Goal: Communication & Community: Answer question/provide support

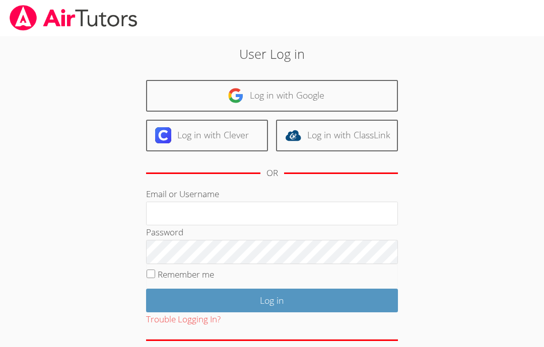
scroll to position [157, 0]
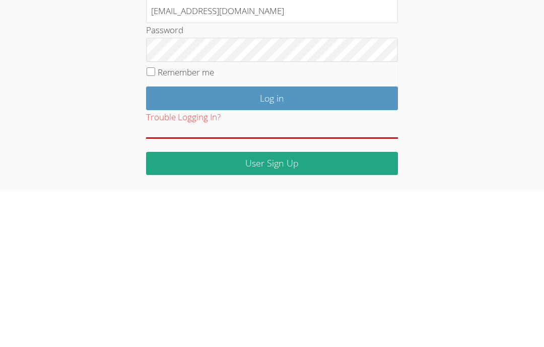
type input "Info@pace-tutoring.com"
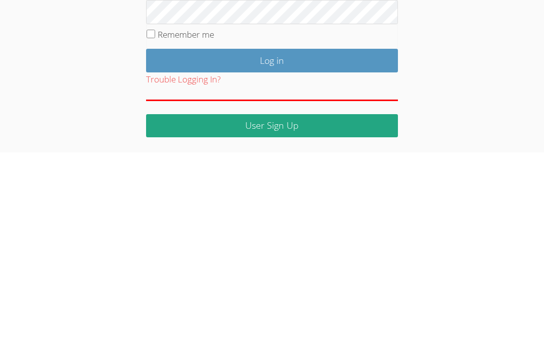
click at [281, 244] on input "Log in" at bounding box center [272, 256] width 252 height 24
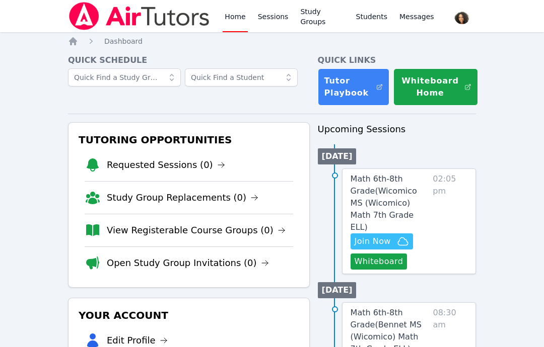
click at [382, 254] on button "Whiteboard" at bounding box center [378, 262] width 57 height 16
click at [383, 236] on span "Join Now" at bounding box center [373, 242] width 36 height 12
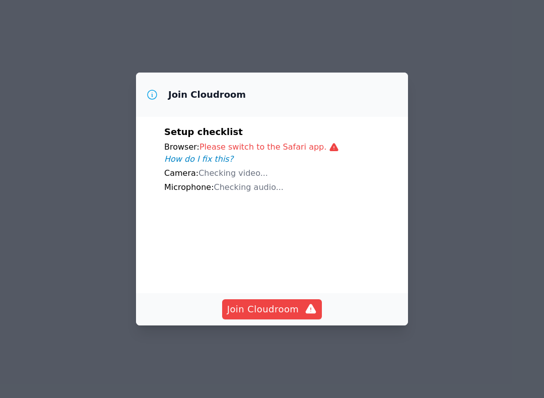
click at [277, 304] on span "Join Cloudroom" at bounding box center [272, 309] width 90 height 14
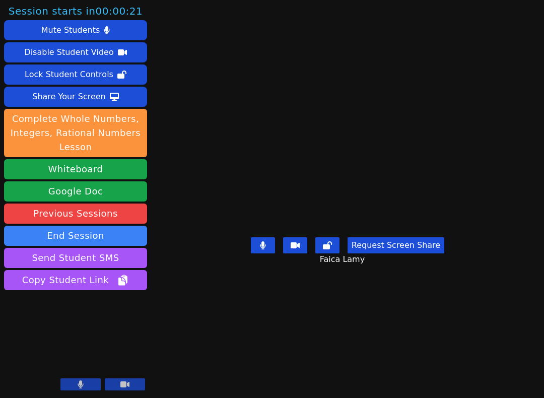
click at [108, 28] on button "Mute Students" at bounding box center [75, 30] width 143 height 20
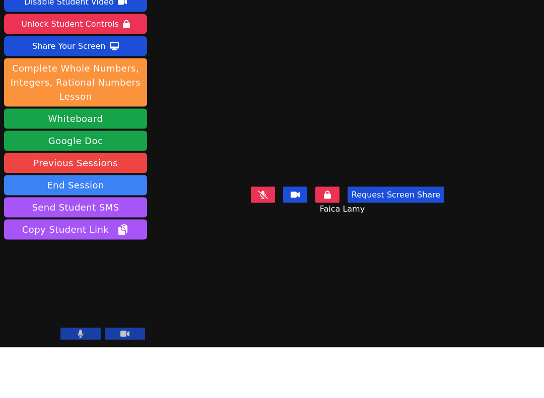
scroll to position [10, 0]
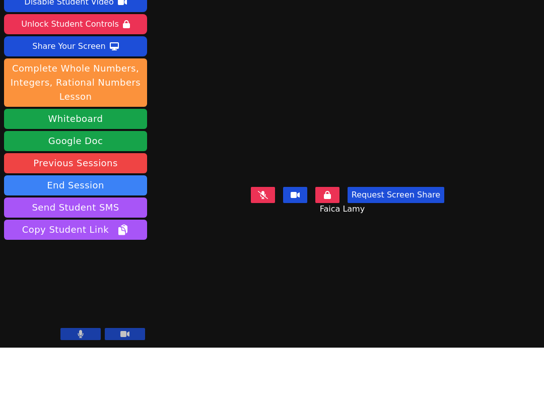
click at [81, 378] on button at bounding box center [80, 384] width 40 height 12
click at [126, 380] on icon at bounding box center [124, 384] width 9 height 8
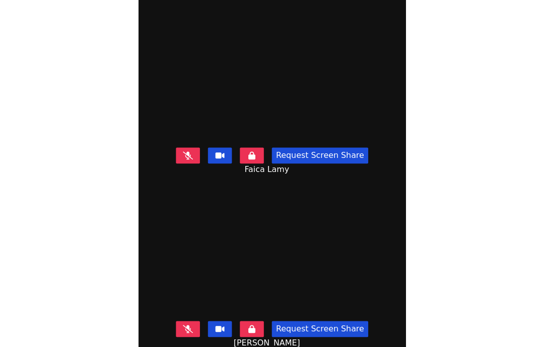
scroll to position [40, 0]
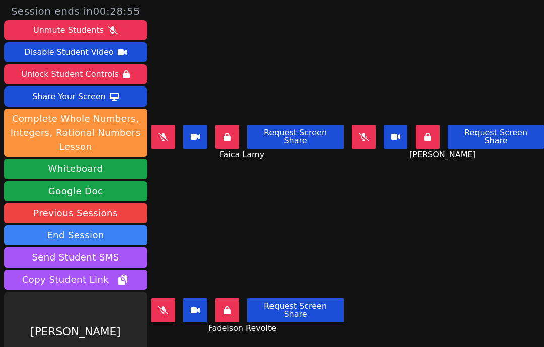
scroll to position [0, 0]
click at [80, 32] on div "Unmute Students" at bounding box center [68, 30] width 71 height 16
click at [83, 34] on div "Unmute Students" at bounding box center [68, 30] width 71 height 16
click at [78, 26] on div "Unmute Students" at bounding box center [68, 30] width 71 height 16
click at [172, 146] on button at bounding box center [163, 137] width 24 height 24
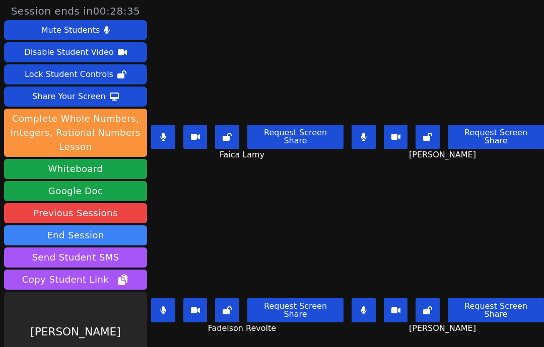
click at [100, 317] on div "[PERSON_NAME]" at bounding box center [75, 332] width 143 height 81
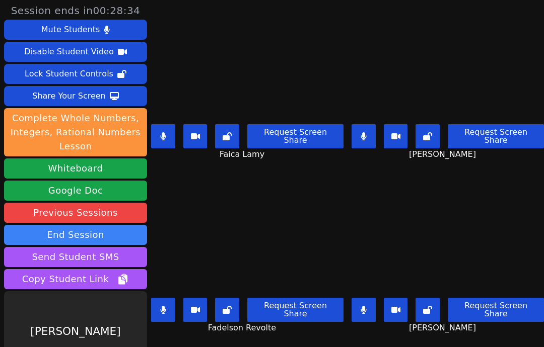
scroll to position [40, 0]
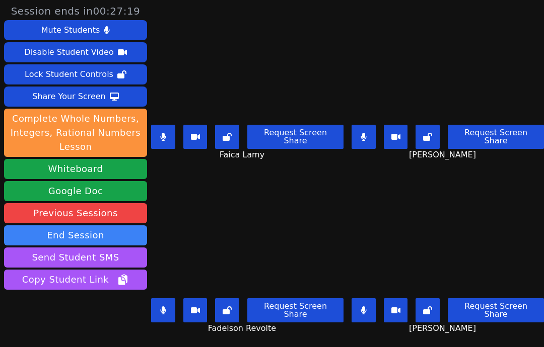
click at [381, 342] on div "Leynie Delva Request Screen Share Leynie Delva" at bounding box center [448, 261] width 192 height 174
click at [172, 302] on button at bounding box center [163, 311] width 24 height 24
click at [171, 299] on button at bounding box center [163, 311] width 24 height 24
click at [367, 307] on icon at bounding box center [364, 311] width 6 height 8
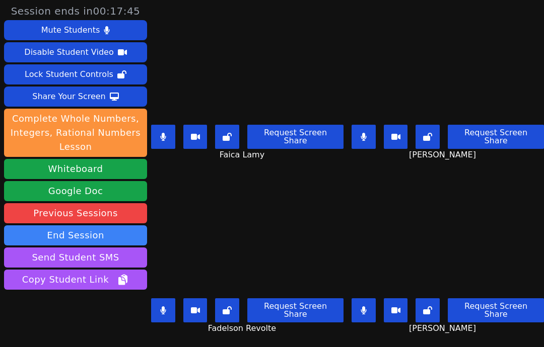
click at [111, 33] on button "Mute Students" at bounding box center [75, 30] width 143 height 20
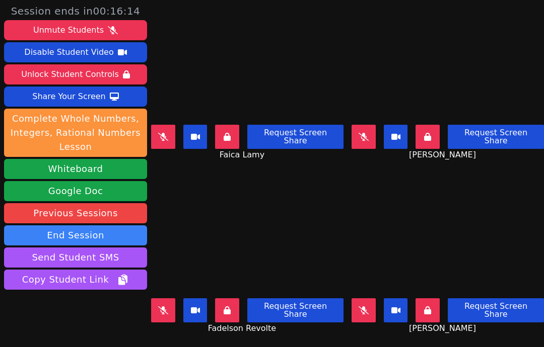
click at [119, 34] on button "Unmute Students" at bounding box center [75, 30] width 143 height 20
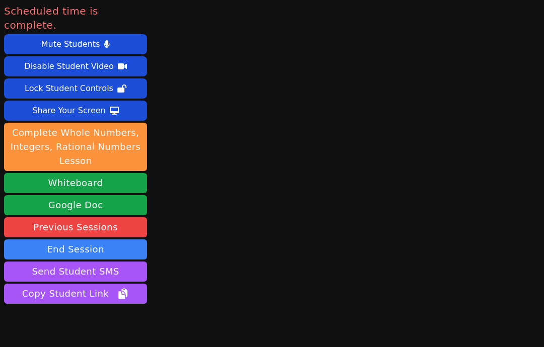
click at [84, 240] on button "End Session" at bounding box center [75, 250] width 143 height 20
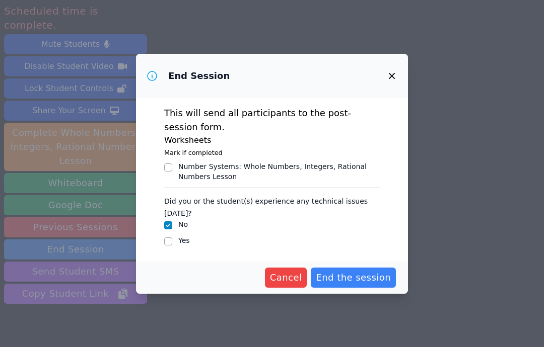
click at [339, 271] on span "End the session" at bounding box center [353, 278] width 75 height 14
